Goal: Task Accomplishment & Management: Complete application form

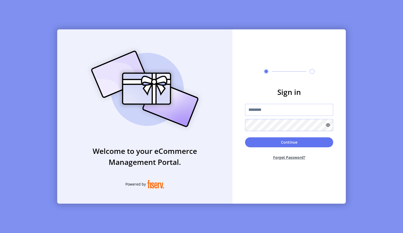
click at [283, 114] on input "text" at bounding box center [289, 110] width 88 height 12
type input "**********"
click at [245, 138] on button "Continue" at bounding box center [289, 143] width 88 height 10
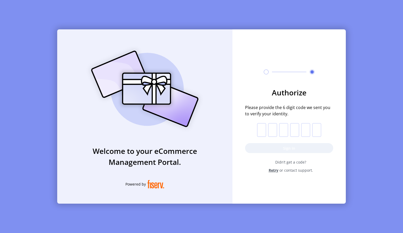
click at [261, 132] on input "text" at bounding box center [261, 130] width 9 height 14
paste input "*"
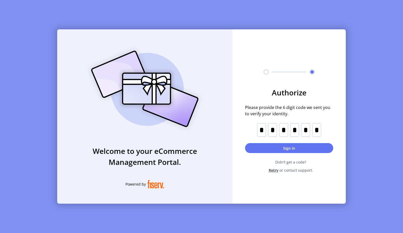
type input "*"
click at [267, 147] on button "Sign in" at bounding box center [289, 148] width 88 height 10
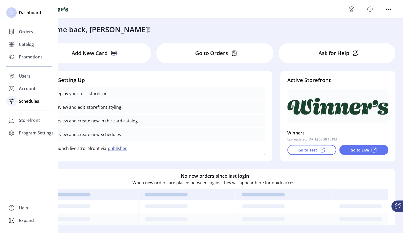
click at [27, 99] on span "Schedules" at bounding box center [29, 101] width 20 height 6
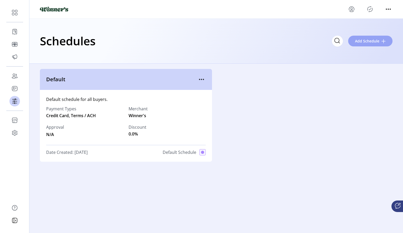
click at [373, 40] on span "Add Schedule" at bounding box center [367, 41] width 24 height 6
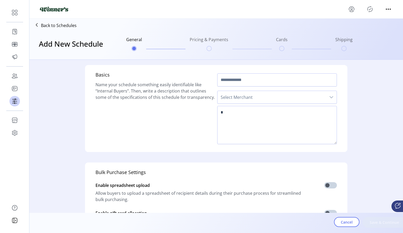
click at [210, 48] on ul "General Pricing & Payments Cards Shipping" at bounding box center [239, 43] width 231 height 25
click at [235, 75] on input "text" at bounding box center [277, 80] width 120 height 13
click at [241, 101] on span "Select Merchant" at bounding box center [272, 97] width 109 height 13
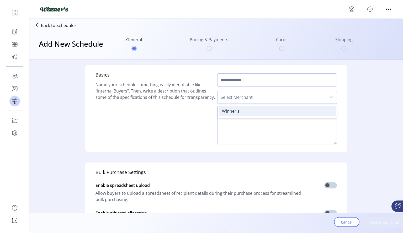
click at [242, 109] on li "Winner's" at bounding box center [277, 111] width 117 height 11
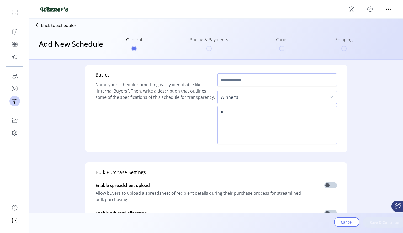
scroll to position [141, 0]
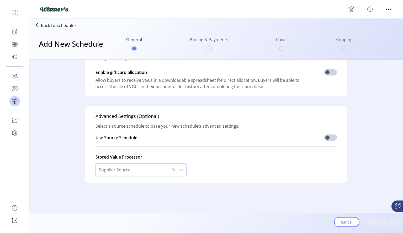
click at [149, 173] on span "Supplier Source" at bounding box center [136, 170] width 80 height 13
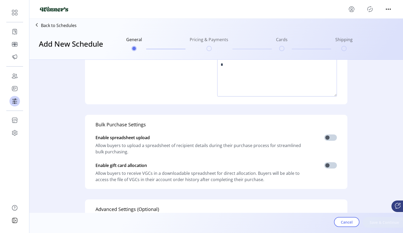
scroll to position [48, 0]
click at [328, 137] on span at bounding box center [331, 138] width 13 height 6
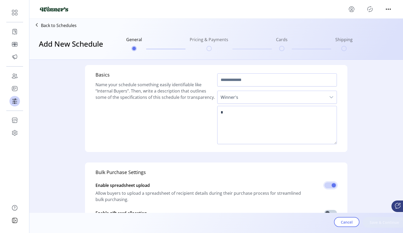
scroll to position [1, 0]
click at [325, 187] on span at bounding box center [331, 185] width 13 height 6
click at [263, 82] on input "text" at bounding box center [277, 79] width 120 height 13
type input "*"
click at [374, 222] on div "Cancel Save & Continue" at bounding box center [230, 222] width 403 height 11
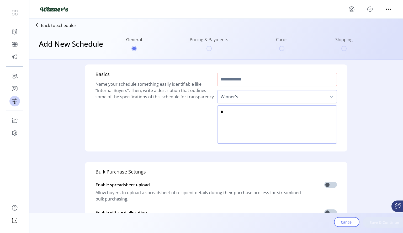
click at [258, 113] on textarea at bounding box center [277, 125] width 120 height 38
type textarea "**"
click at [223, 80] on input "text" at bounding box center [277, 79] width 120 height 13
click at [240, 79] on input "*****" at bounding box center [277, 79] width 120 height 13
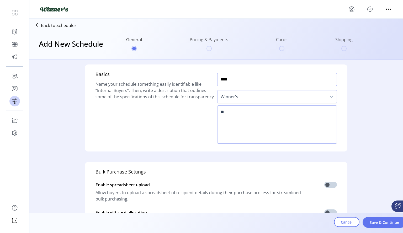
type input "****"
click at [225, 119] on textarea at bounding box center [277, 125] width 120 height 38
type textarea "****"
click at [384, 221] on span "Save & Continue" at bounding box center [385, 223] width 30 height 6
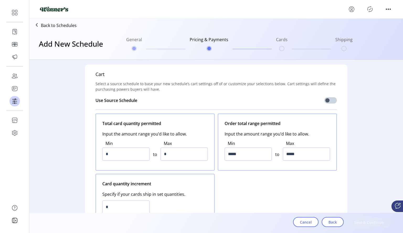
scroll to position [0, 0]
click at [64, 27] on p "Back to Schedules" at bounding box center [59, 25] width 36 height 6
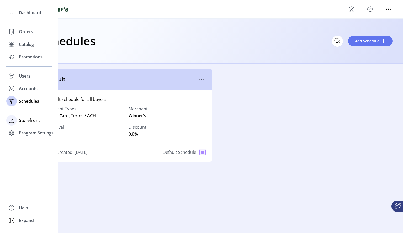
click at [25, 121] on span "Storefront" at bounding box center [29, 120] width 21 height 6
click at [26, 139] on span "Styling" at bounding box center [25, 139] width 13 height 6
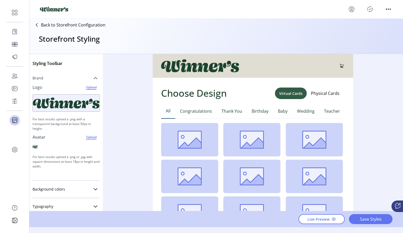
click at [94, 79] on icon at bounding box center [95, 78] width 4 height 4
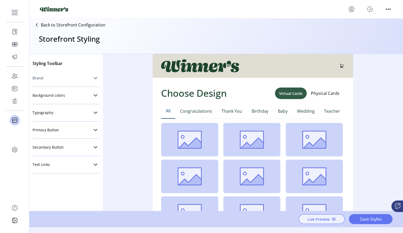
click at [336, 218] on button "Live Preview" at bounding box center [322, 220] width 46 height 10
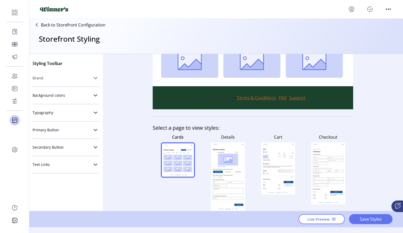
click at [232, 166] on rect at bounding box center [228, 177] width 30 height 50
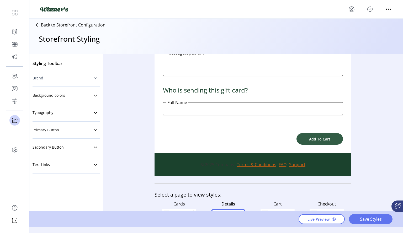
scroll to position [332, 0]
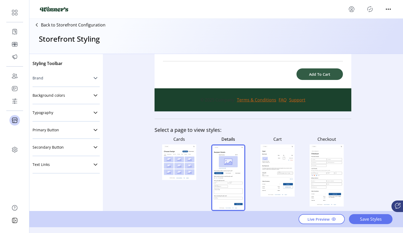
click at [290, 165] on rect at bounding box center [278, 170] width 30 height 13
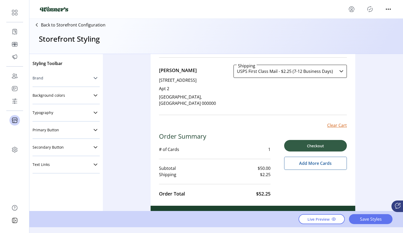
scroll to position [277, 0]
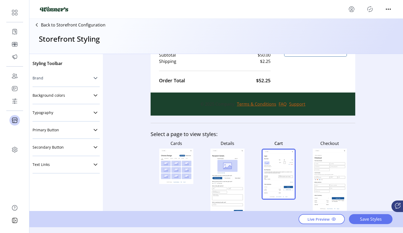
click at [329, 169] on rect at bounding box center [330, 180] width 34 height 62
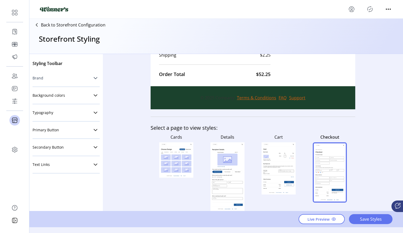
click at [172, 162] on rect at bounding box center [176, 164] width 10 height 6
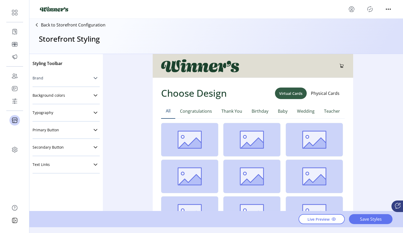
scroll to position [152, 0]
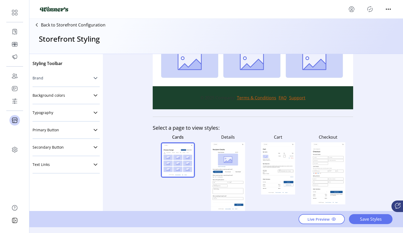
click at [218, 151] on rect at bounding box center [228, 177] width 34 height 61
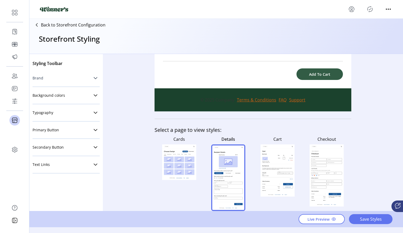
click at [170, 168] on rect at bounding box center [169, 166] width 10 height 6
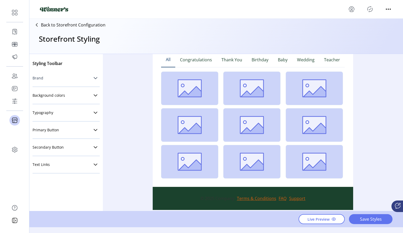
scroll to position [152, 0]
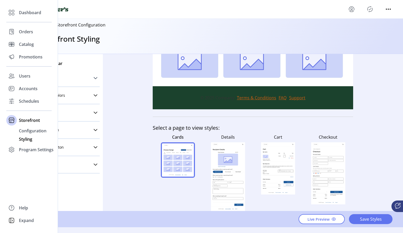
click at [10, 173] on div "Dashboard Orders Catalog Promotions Users Accounts Schedules Storefront Configu…" at bounding box center [29, 116] width 58 height 233
